Goal: Task Accomplishment & Management: Use online tool/utility

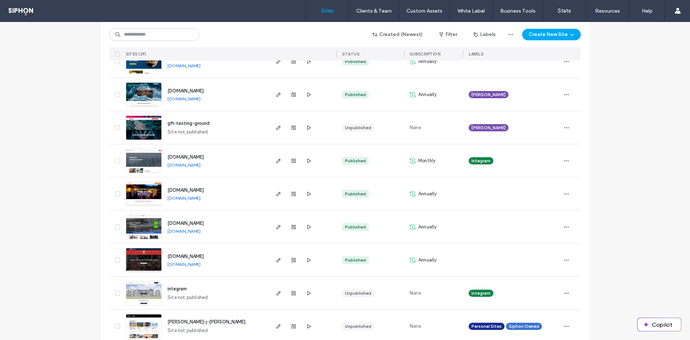
scroll to position [467, 0]
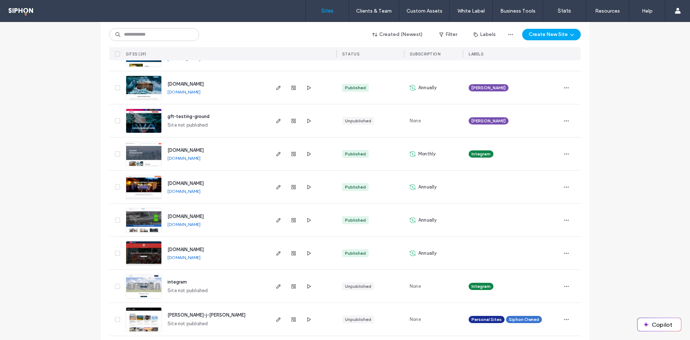
click at [126, 251] on img at bounding box center [143, 265] width 35 height 49
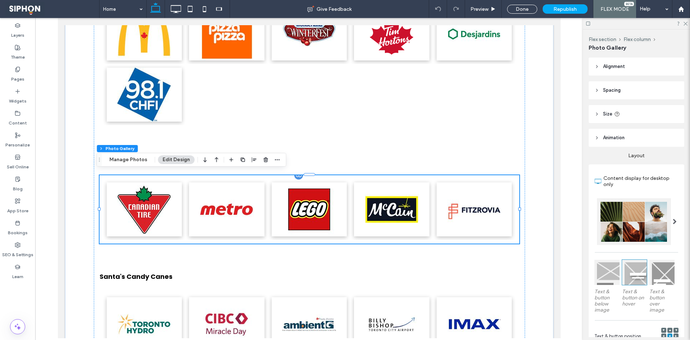
click at [384, 206] on link at bounding box center [391, 209] width 75 height 54
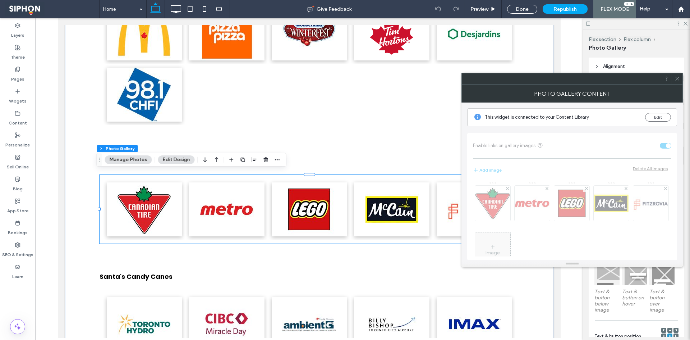
click at [499, 204] on div "Image" at bounding box center [572, 217] width 198 height 78
click at [654, 118] on button "Edit" at bounding box center [658, 117] width 26 height 9
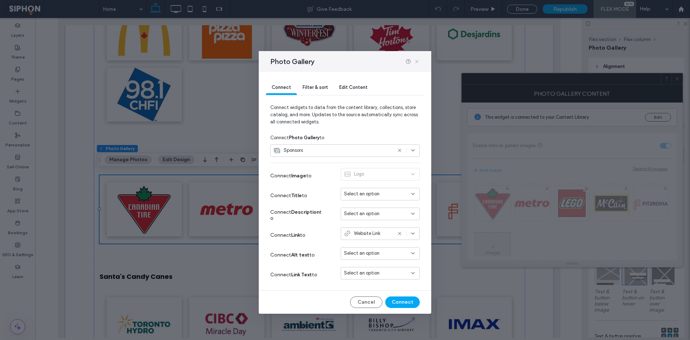
click at [415, 63] on icon at bounding box center [417, 62] width 6 height 6
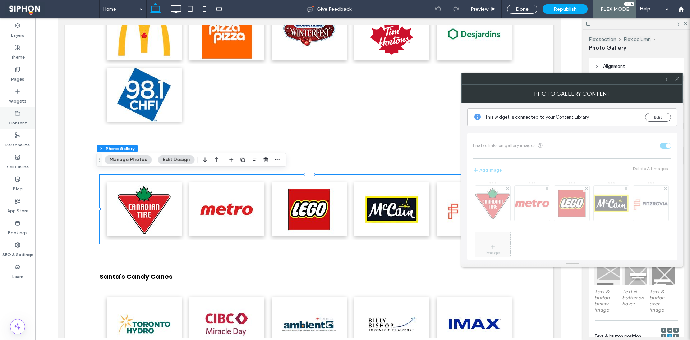
click at [18, 111] on use at bounding box center [17, 113] width 5 height 4
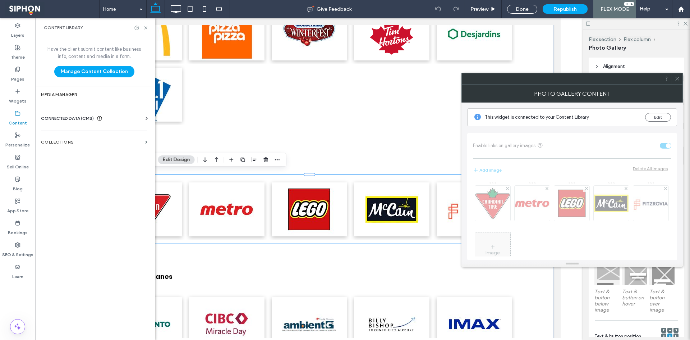
click at [14, 123] on label "Content" at bounding box center [18, 121] width 18 height 10
click at [59, 103] on div "Have the client submit content like business info, content and media in a form.…" at bounding box center [94, 187] width 118 height 301
click at [60, 98] on section "Media Manager" at bounding box center [94, 94] width 118 height 17
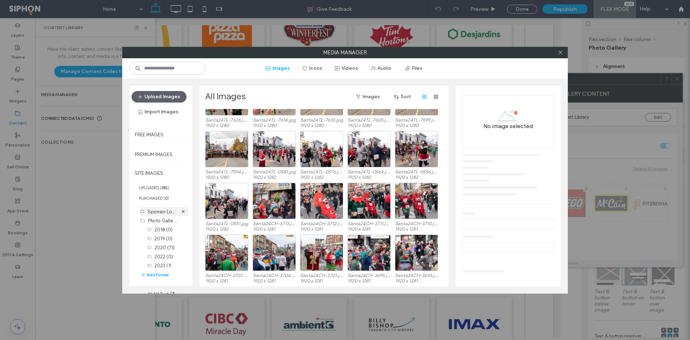
click at [158, 213] on label "Sponsor Logos (27)" at bounding box center [168, 211] width 42 height 7
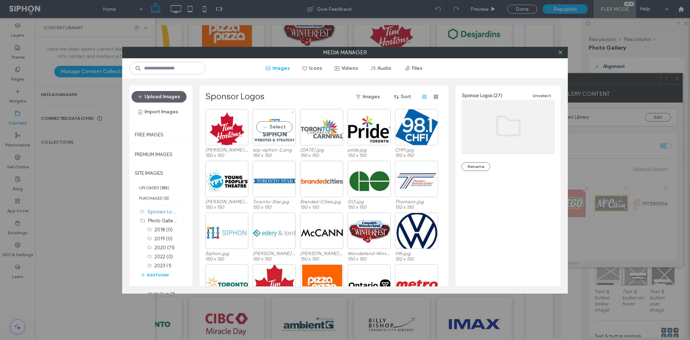
click at [277, 122] on div "Select" at bounding box center [274, 127] width 43 height 36
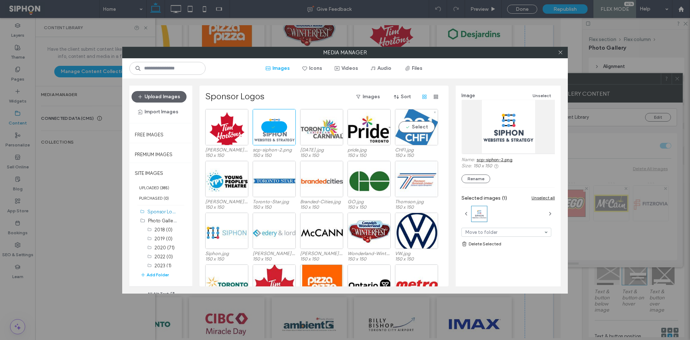
click at [414, 126] on div "Select" at bounding box center [416, 127] width 43 height 36
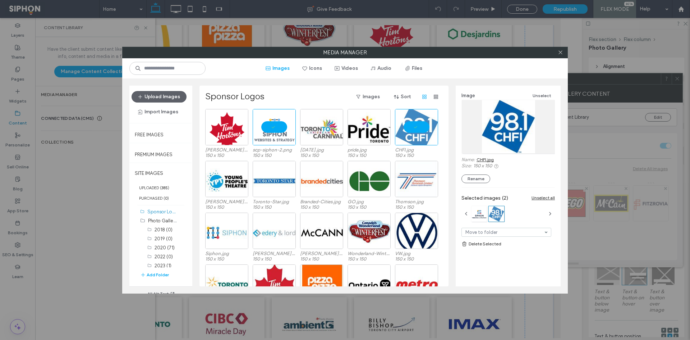
click at [556, 52] on div at bounding box center [560, 52] width 11 height 11
click at [558, 53] on icon at bounding box center [560, 52] width 5 height 5
